Goal: Communication & Community: Connect with others

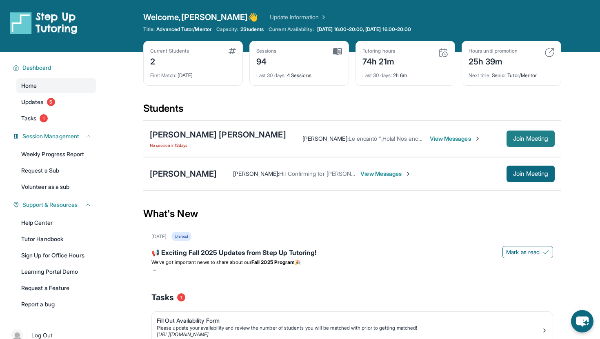
click at [515, 140] on span "Join Meeting" at bounding box center [530, 138] width 35 height 5
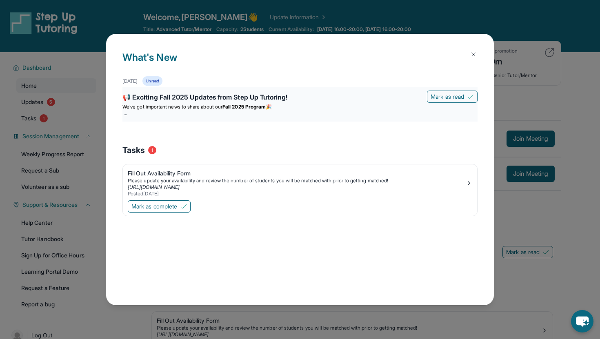
click at [248, 107] on strong "Fall 2025 Program" at bounding box center [243, 107] width 43 height 6
click at [306, 93] on div "📢 Exciting Fall 2025 Updates from Step Up Tutoring!" at bounding box center [299, 97] width 355 height 11
click at [128, 114] on p at bounding box center [299, 113] width 355 height 7
click at [125, 115] on p at bounding box center [299, 113] width 355 height 7
click at [214, 15] on div "What's New [DATE] Unread 📢 Exciting Fall 2025 Updates from Step Up Tutoring! [P…" at bounding box center [300, 169] width 600 height 339
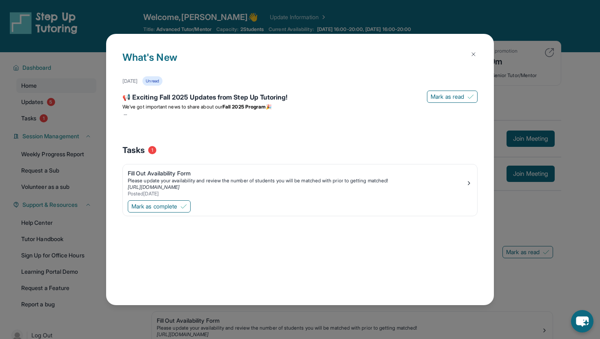
click at [474, 54] on img at bounding box center [473, 54] width 7 height 7
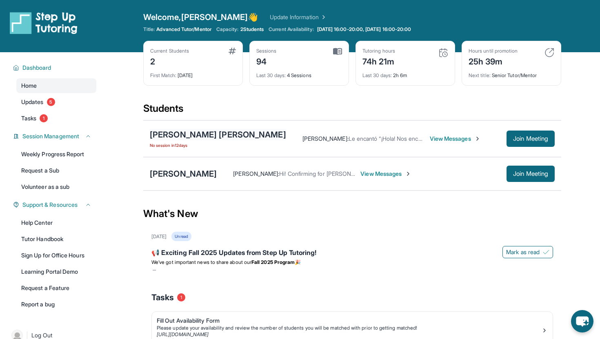
click at [228, 135] on div "[PERSON_NAME] [PERSON_NAME]" at bounding box center [218, 134] width 136 height 11
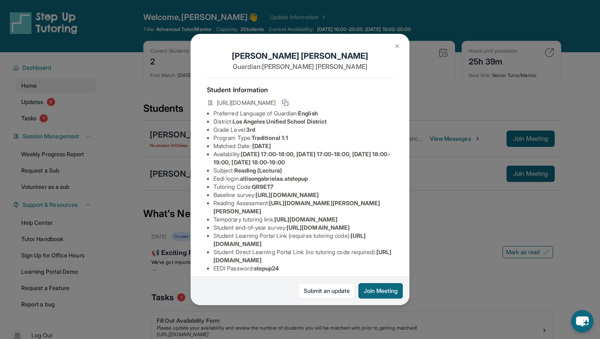
click at [288, 102] on icon at bounding box center [285, 103] width 7 height 7
click at [397, 47] on img at bounding box center [397, 46] width 7 height 7
